Goal: Task Accomplishment & Management: Use online tool/utility

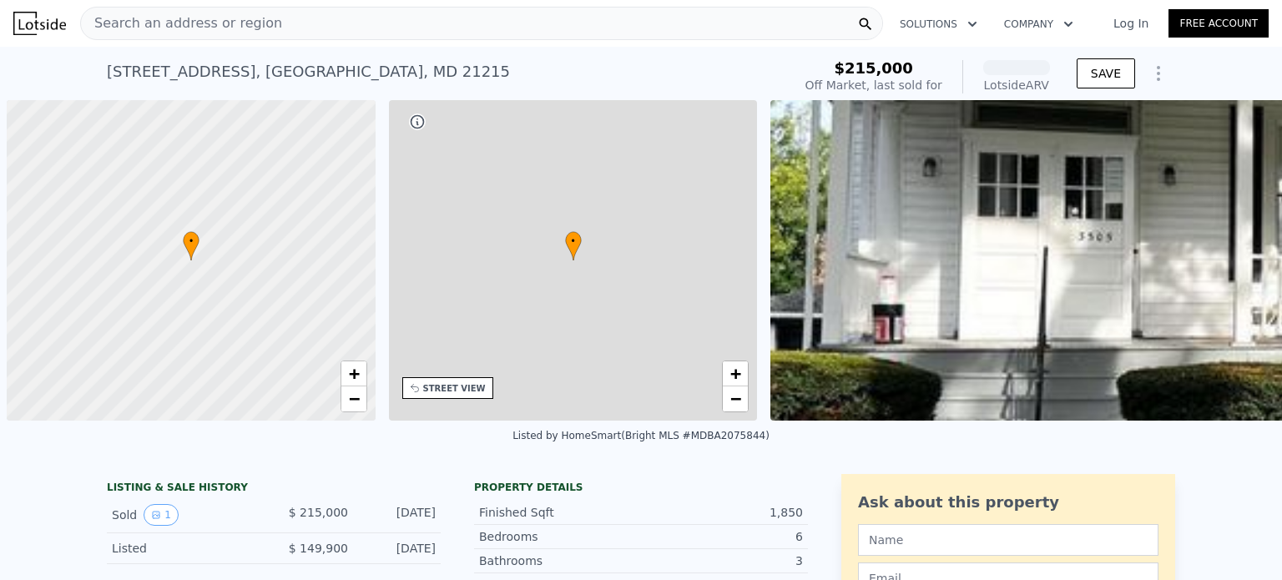
scroll to position [0, 7]
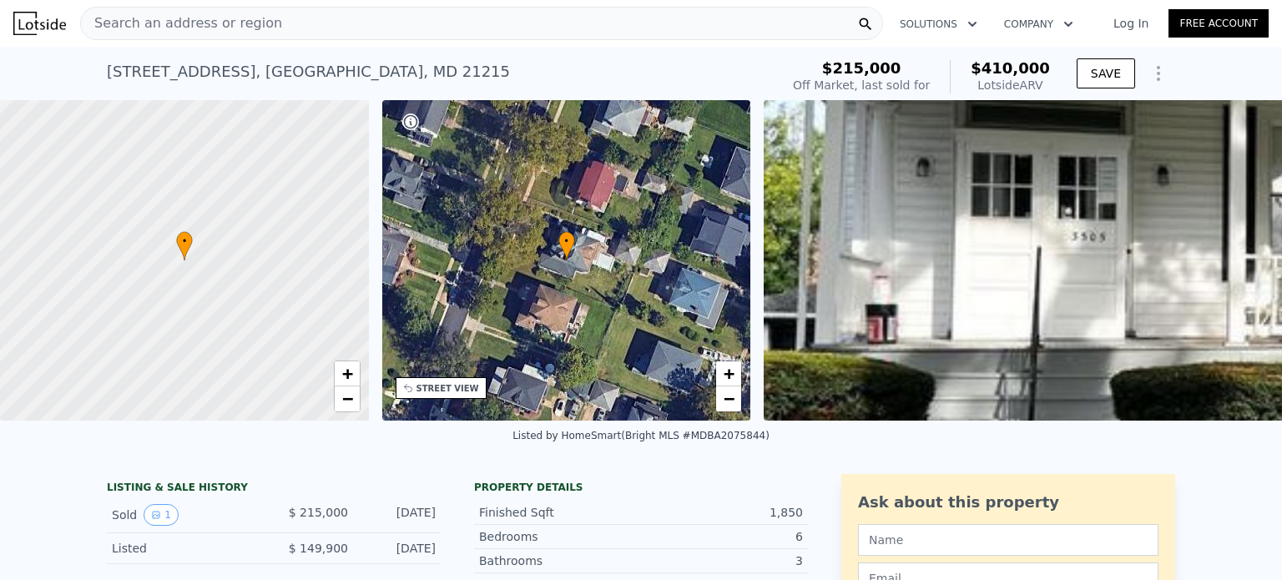
click at [683, 307] on div "• + −" at bounding box center [566, 260] width 369 height 320
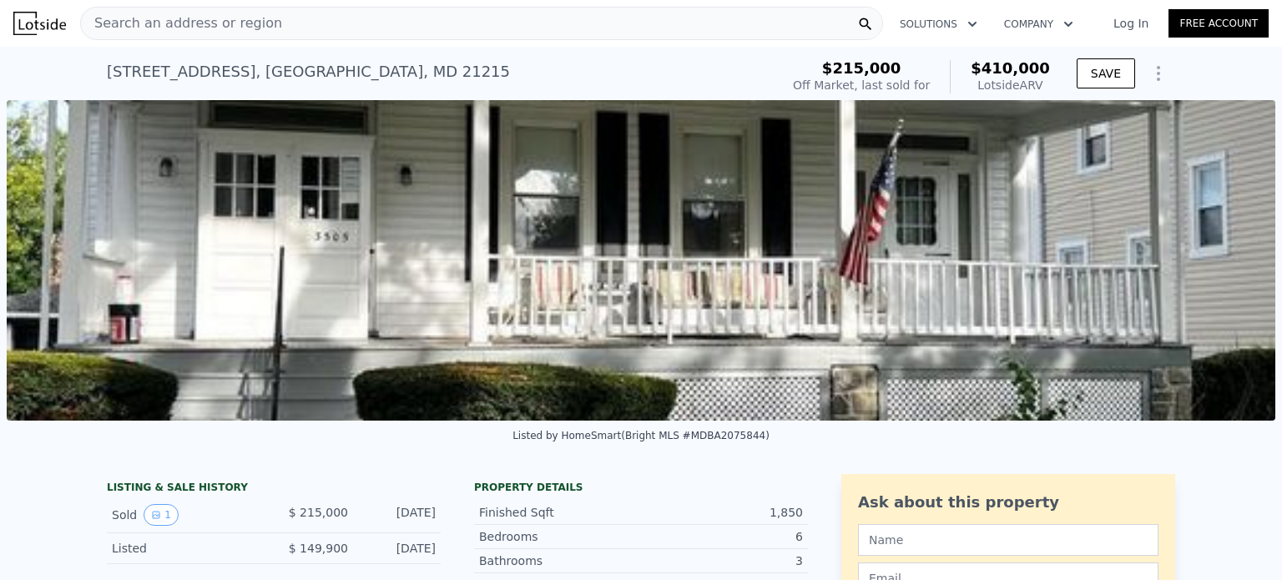
scroll to position [2, 0]
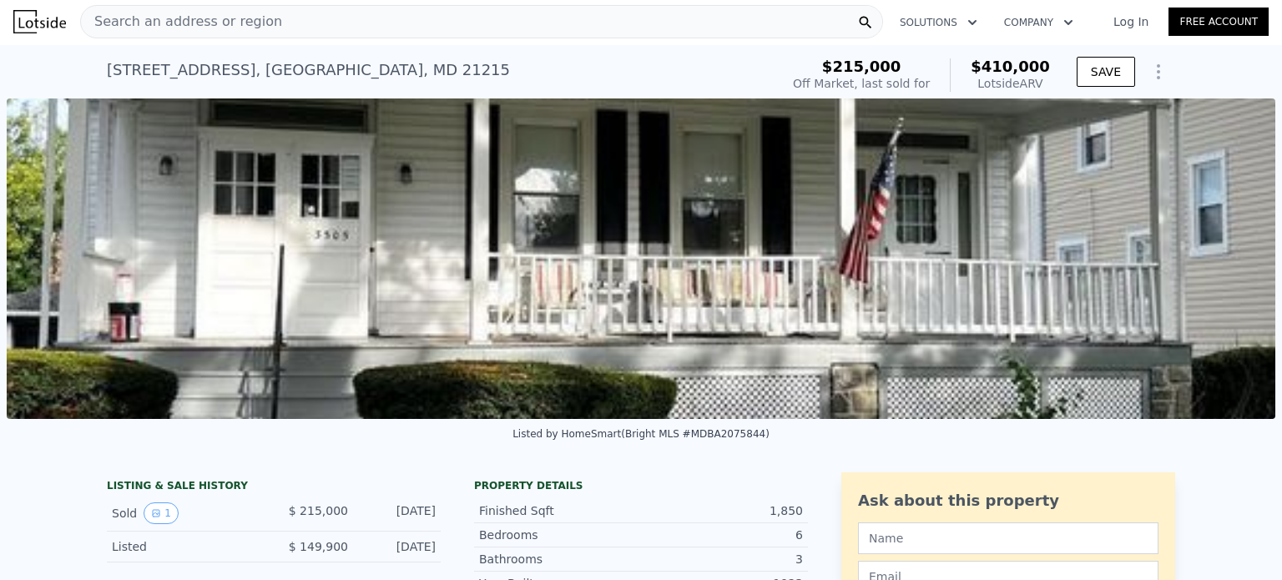
drag, startPoint x: 481, startPoint y: 266, endPoint x: 311, endPoint y: 350, distance: 188.8
click at [311, 350] on img at bounding box center [641, 258] width 1268 height 320
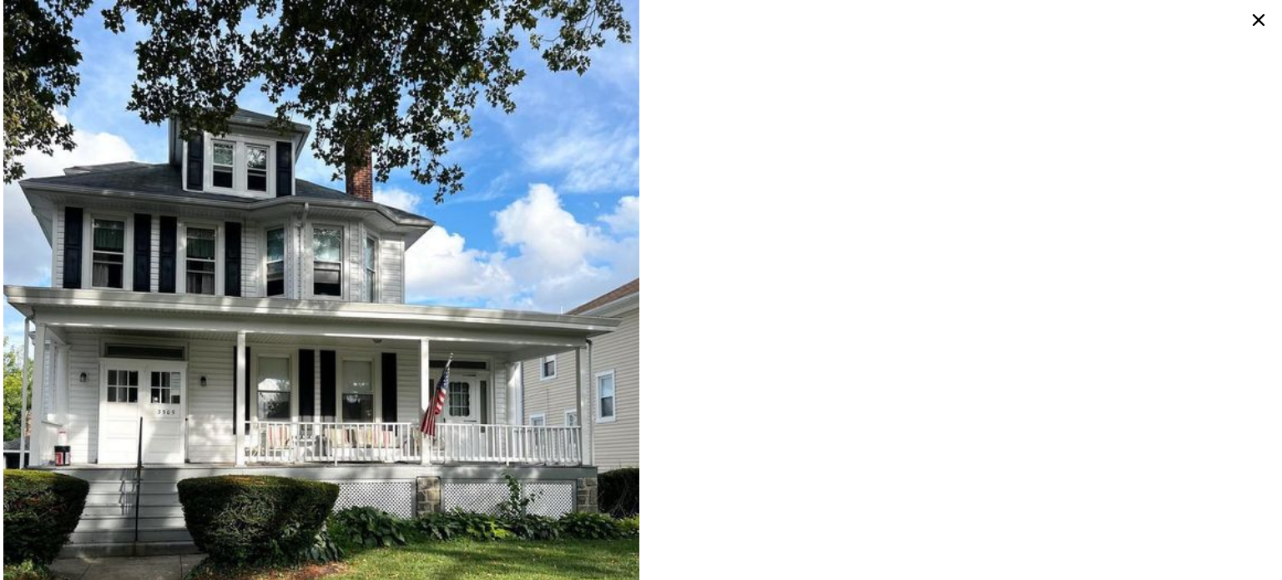
click at [1262, 18] on icon at bounding box center [1258, 20] width 27 height 27
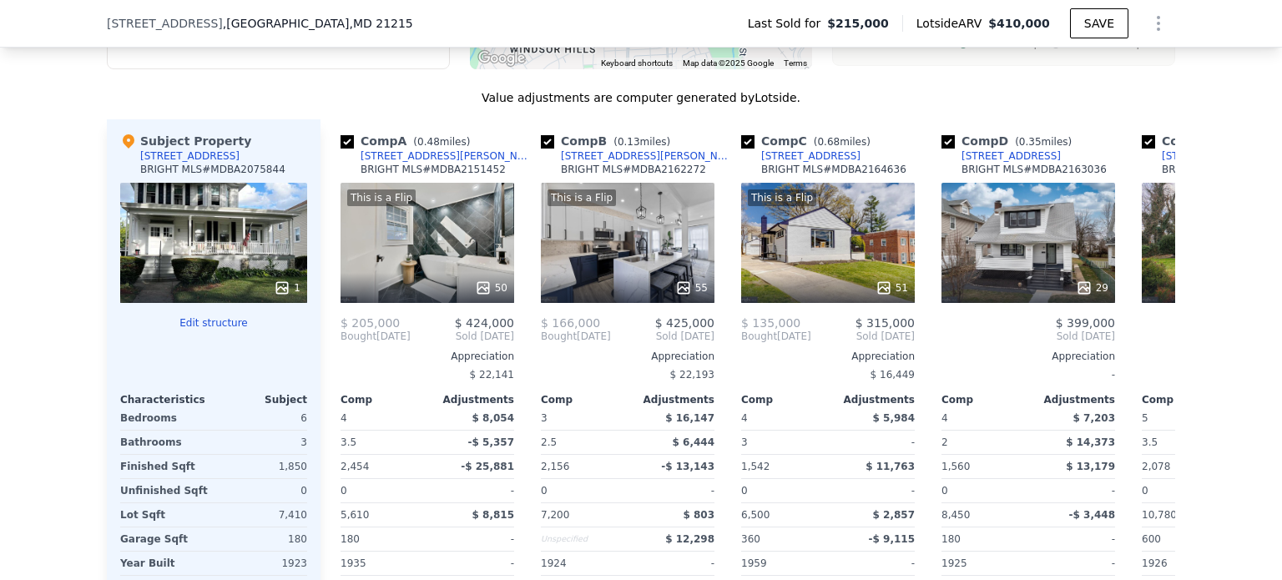
scroll to position [1626, 0]
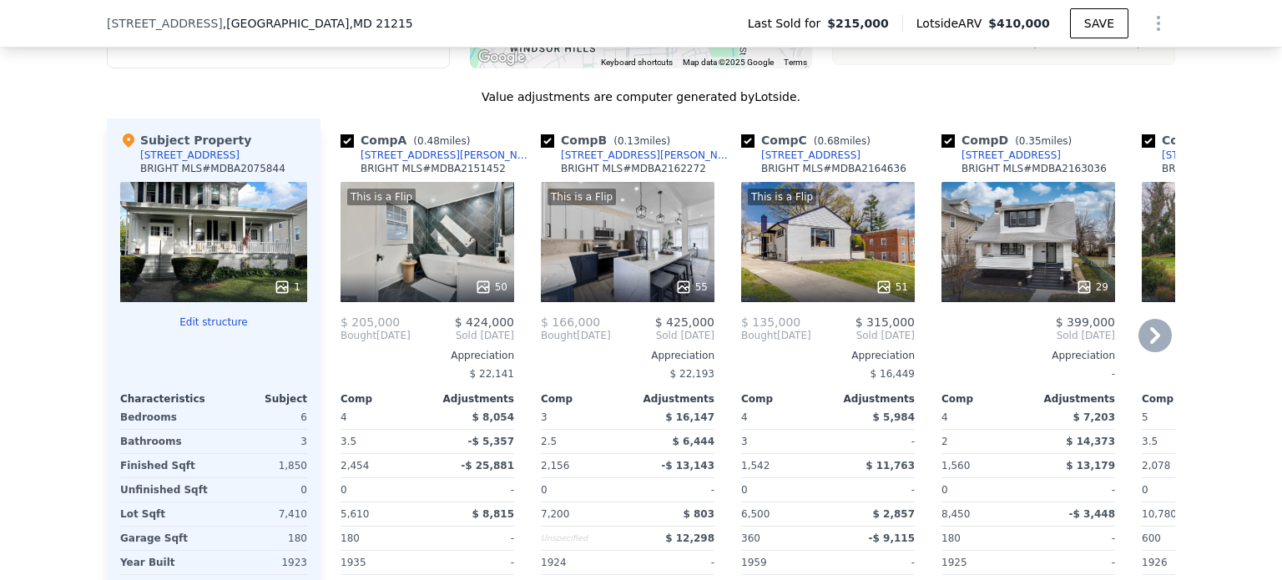
click at [1146, 347] on icon at bounding box center [1154, 335] width 33 height 33
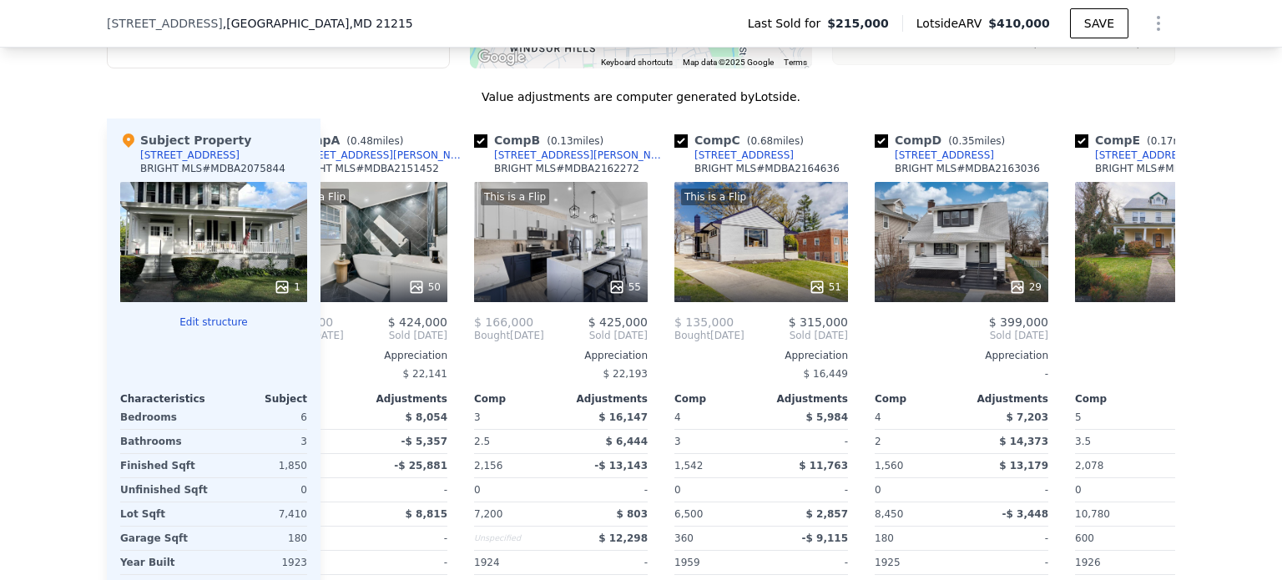
scroll to position [0, 401]
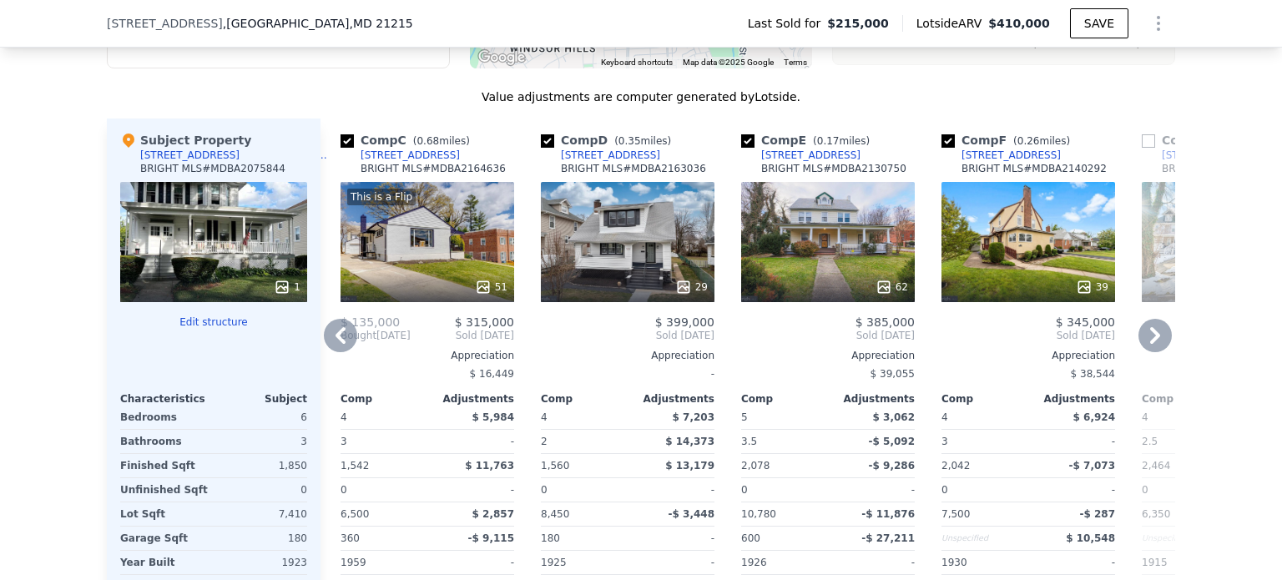
click at [1146, 347] on icon at bounding box center [1154, 335] width 33 height 33
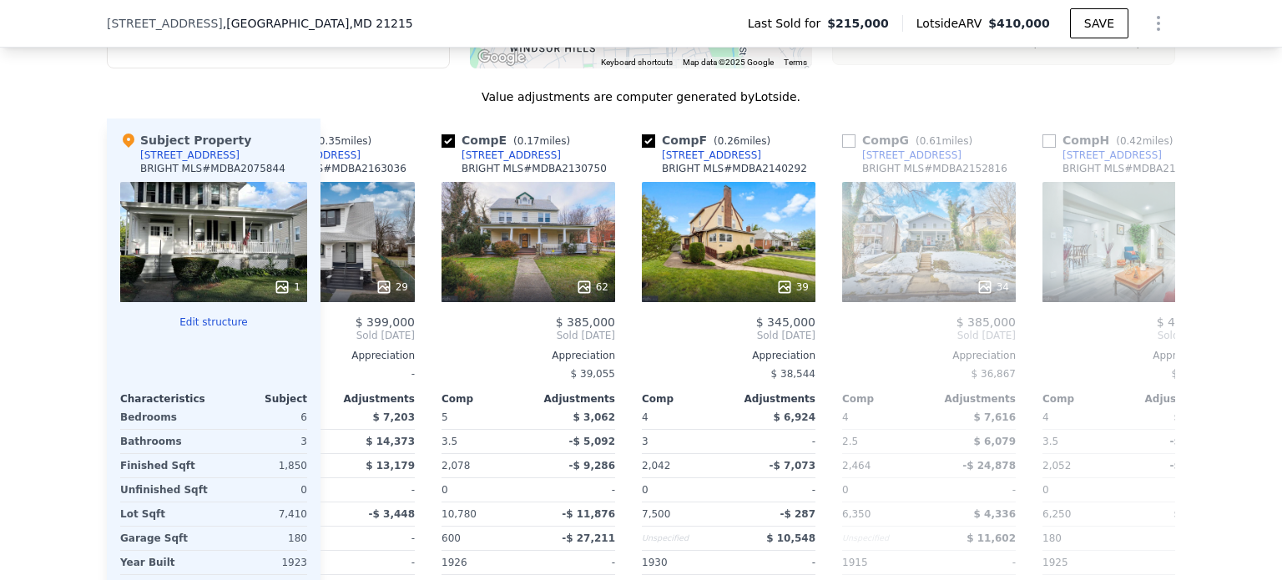
scroll to position [0, 801]
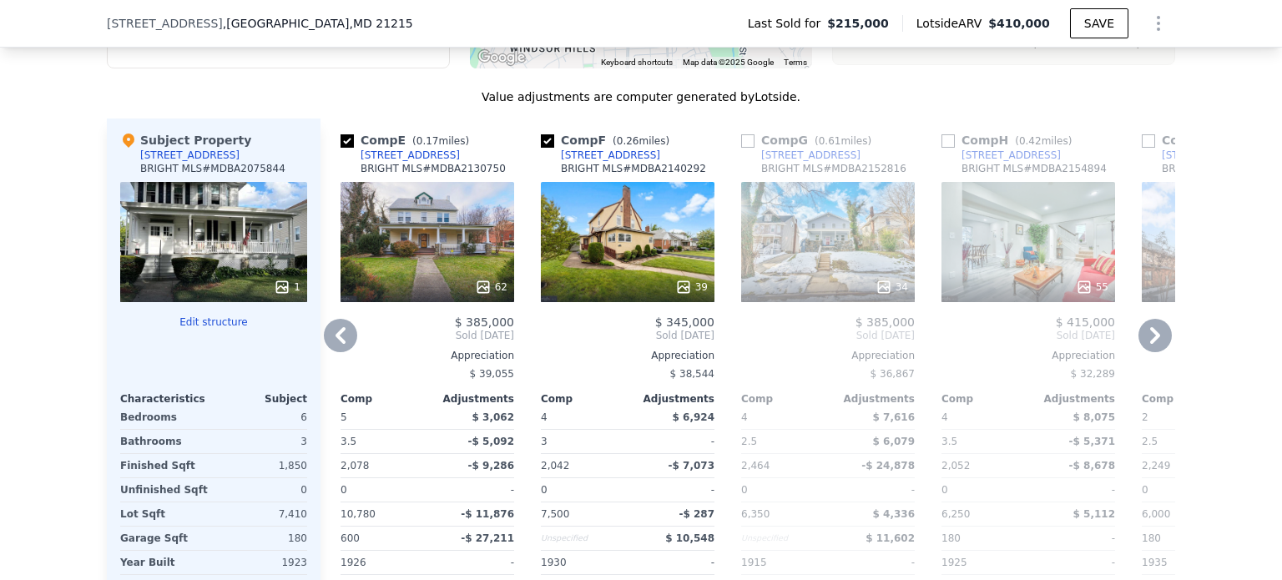
click at [331, 350] on icon at bounding box center [340, 335] width 33 height 33
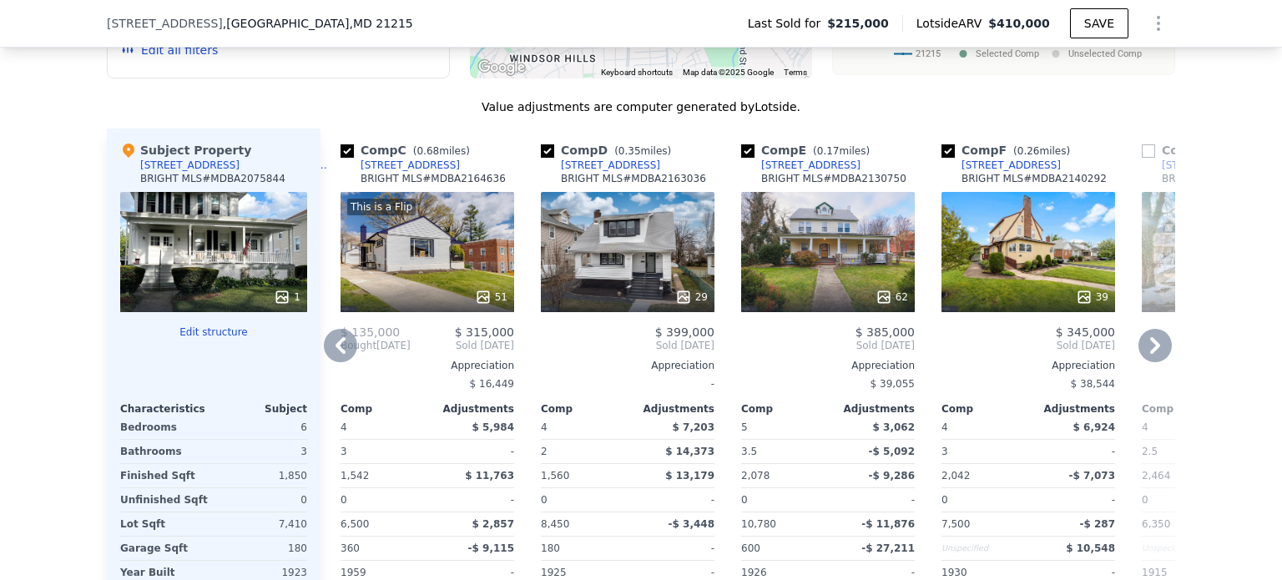
scroll to position [1616, 0]
click at [339, 360] on icon at bounding box center [340, 345] width 33 height 33
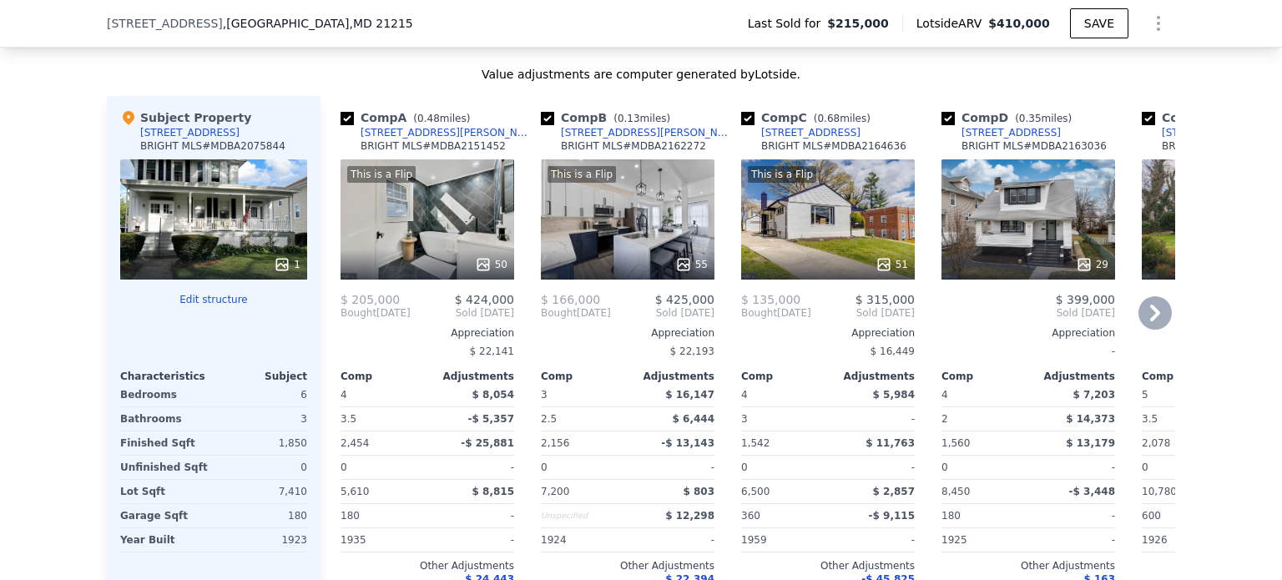
scroll to position [1651, 0]
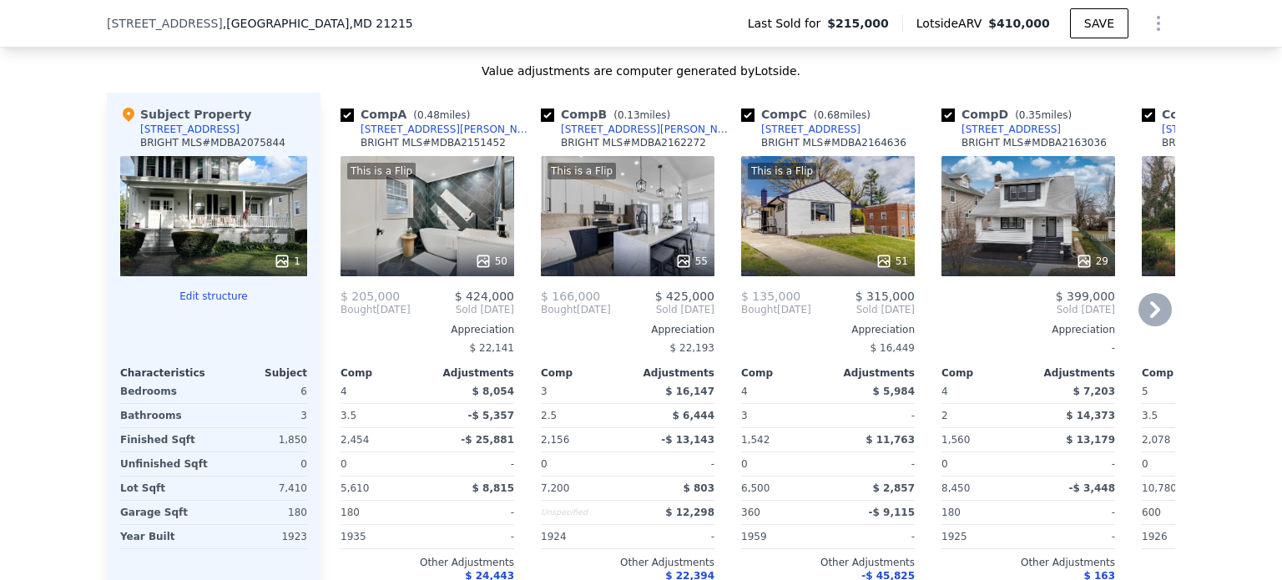
click at [406, 427] on div "3.5" at bounding box center [381, 415] width 83 height 23
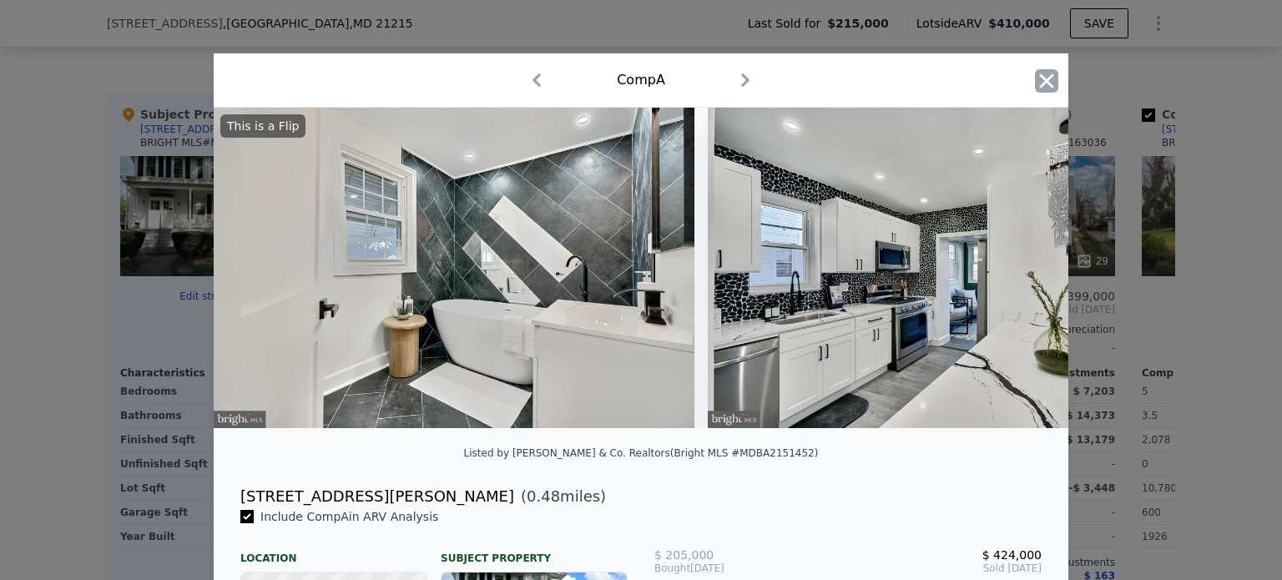
click at [1040, 74] on icon "button" at bounding box center [1047, 80] width 14 height 14
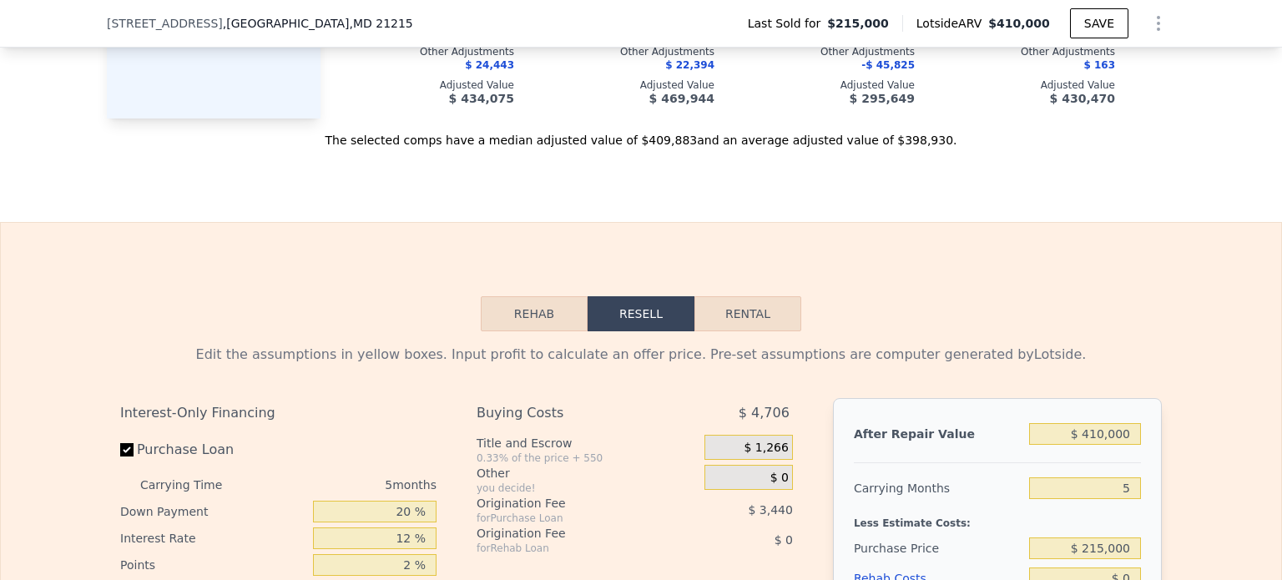
scroll to position [2163, 0]
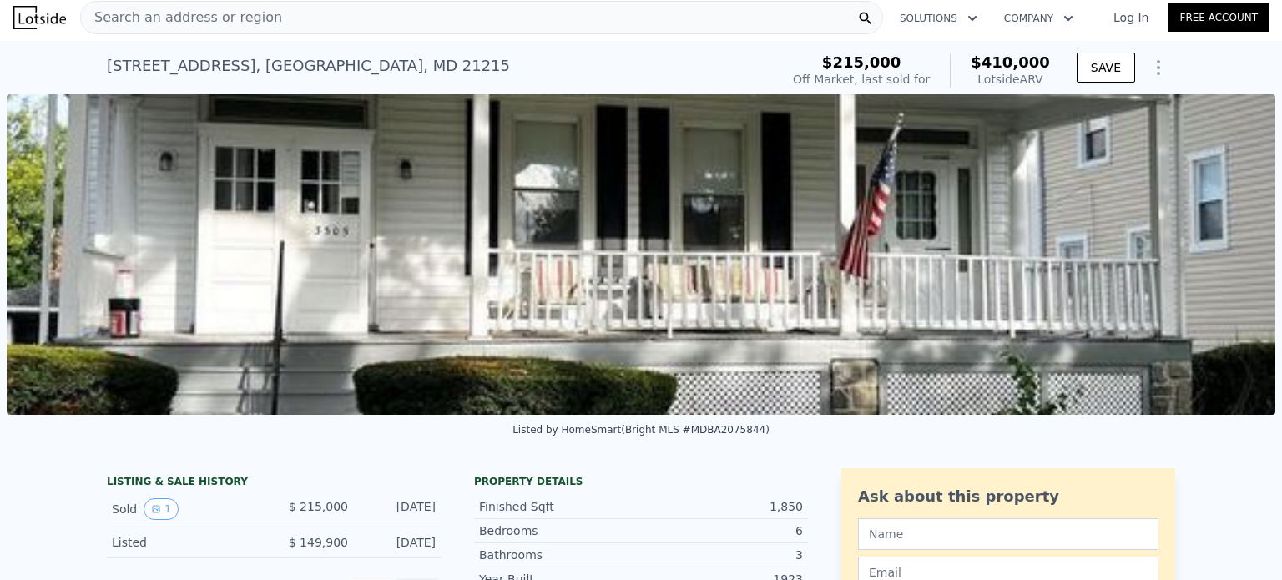
scroll to position [0, 0]
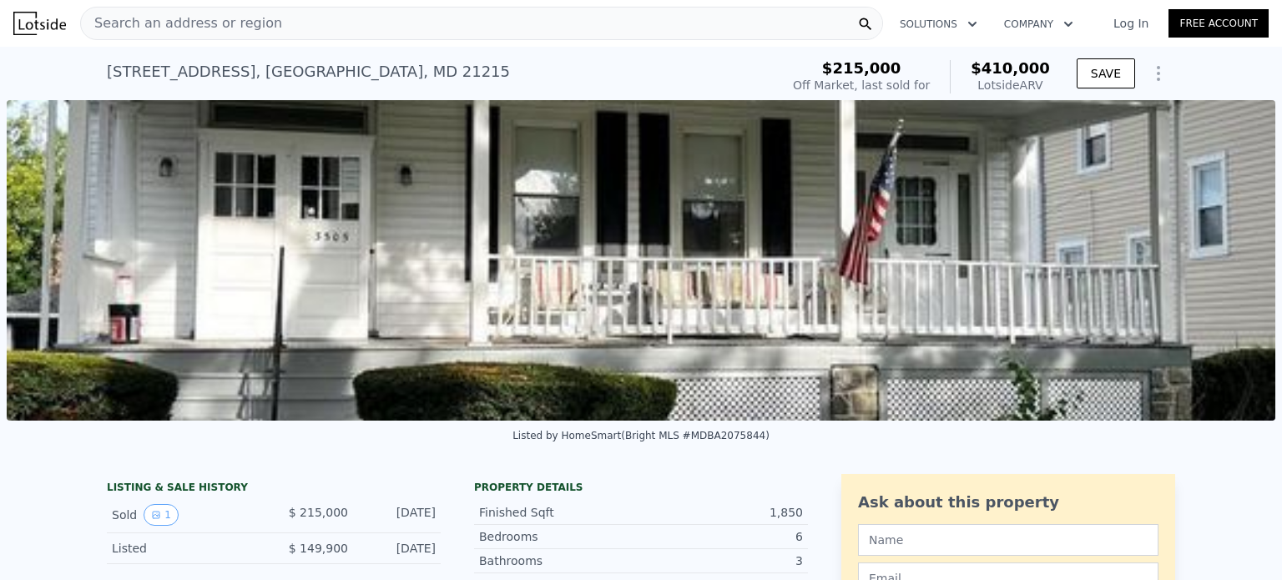
click at [98, 71] on div "[STREET_ADDRESS] Sold [DATE] for $215k (~ARV $410k ) $215,000 Off Market, last …" at bounding box center [641, 73] width 1282 height 53
click at [98, 70] on div "[STREET_ADDRESS] Sold [DATE] for $215k (~ARV $410k ) $215,000 Off Market, last …" at bounding box center [641, 73] width 1282 height 53
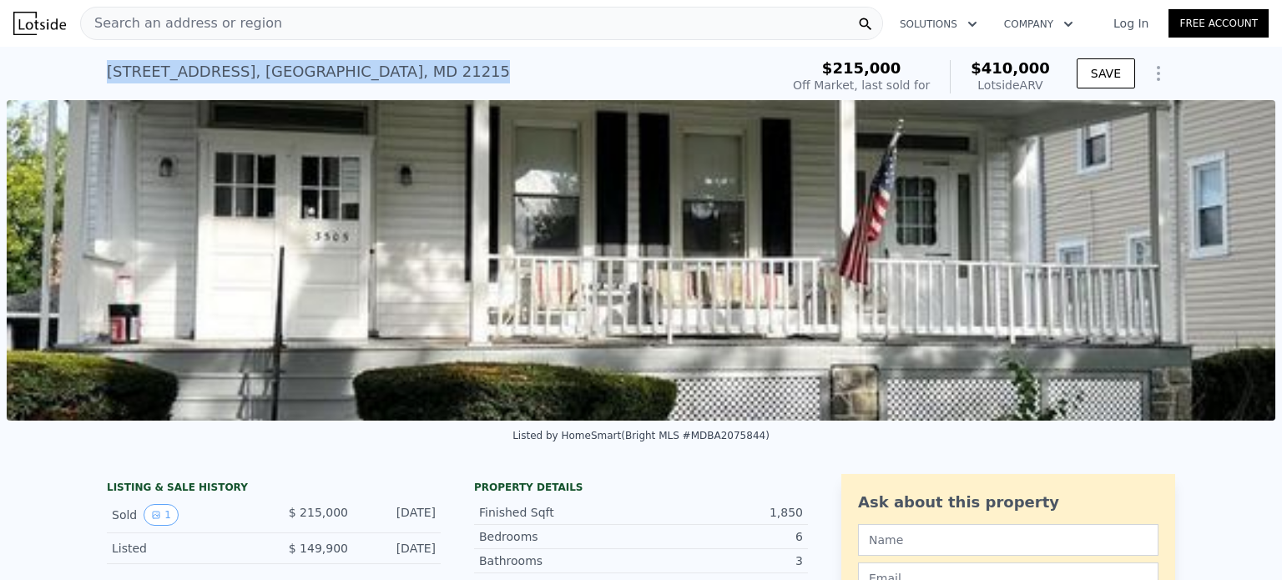
drag, startPoint x: 98, startPoint y: 70, endPoint x: 380, endPoint y: 69, distance: 282.1
click at [380, 69] on div "[STREET_ADDRESS] Sold [DATE] for $215k (~ARV $410k ) $215,000 Off Market, last …" at bounding box center [641, 73] width 1282 height 53
copy div "[STREET_ADDRESS] Sold [DATE] for $215k (~ARV $410k )"
